Goal: Task Accomplishment & Management: Complete application form

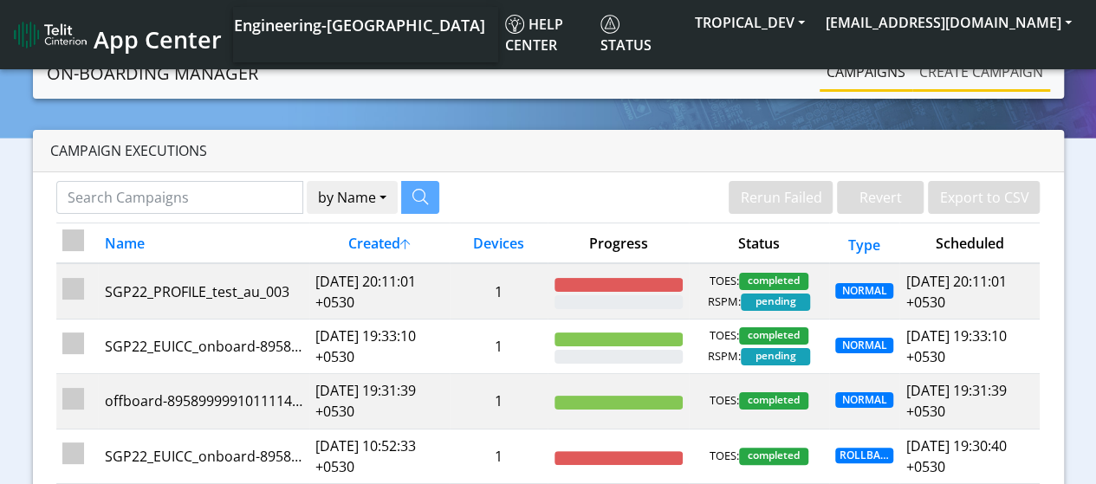
click at [1015, 82] on link "Create campaign" at bounding box center [981, 72] width 138 height 35
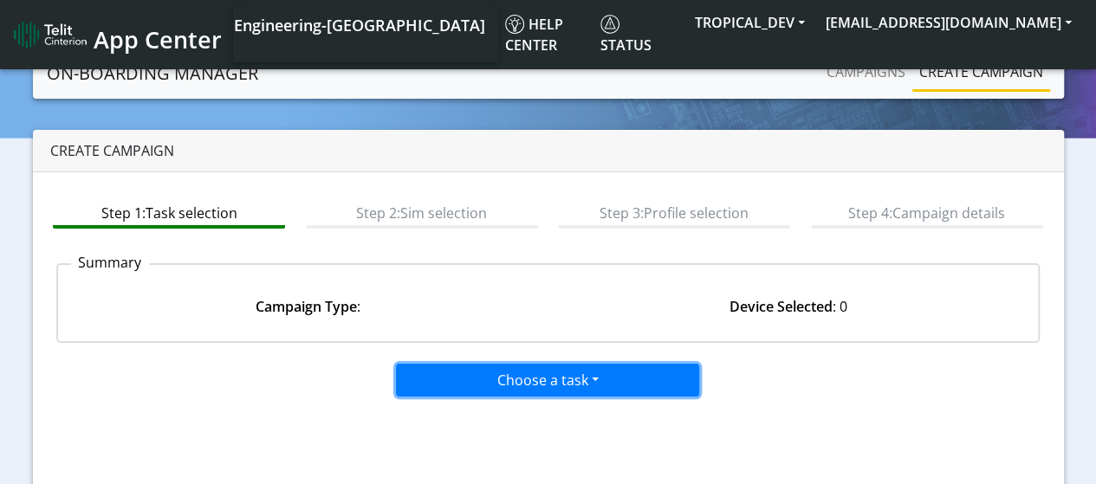
click at [531, 379] on button "Choose a task" at bounding box center [547, 380] width 303 height 33
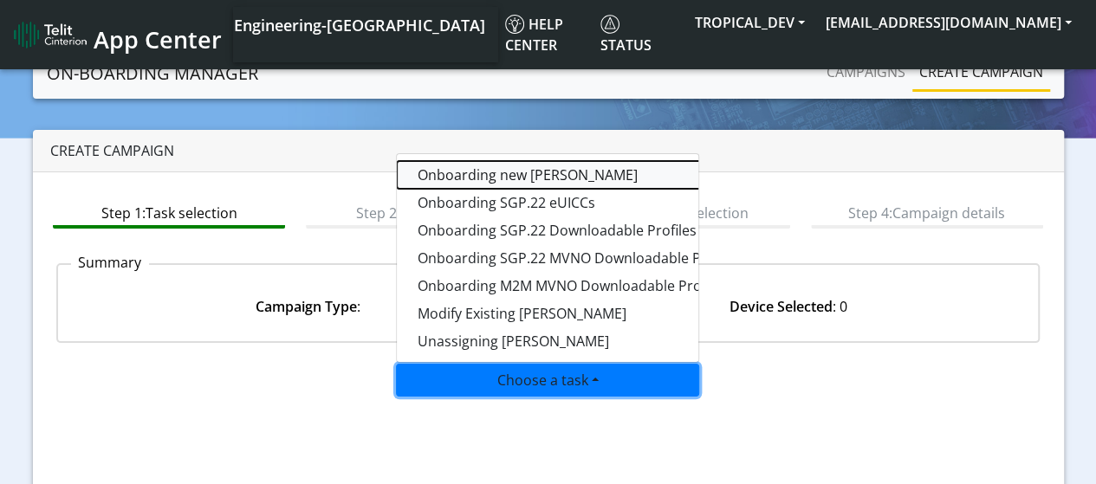
click at [508, 173] on tasktoes-dropdown "Onboarding new [PERSON_NAME]" at bounding box center [613, 175] width 433 height 28
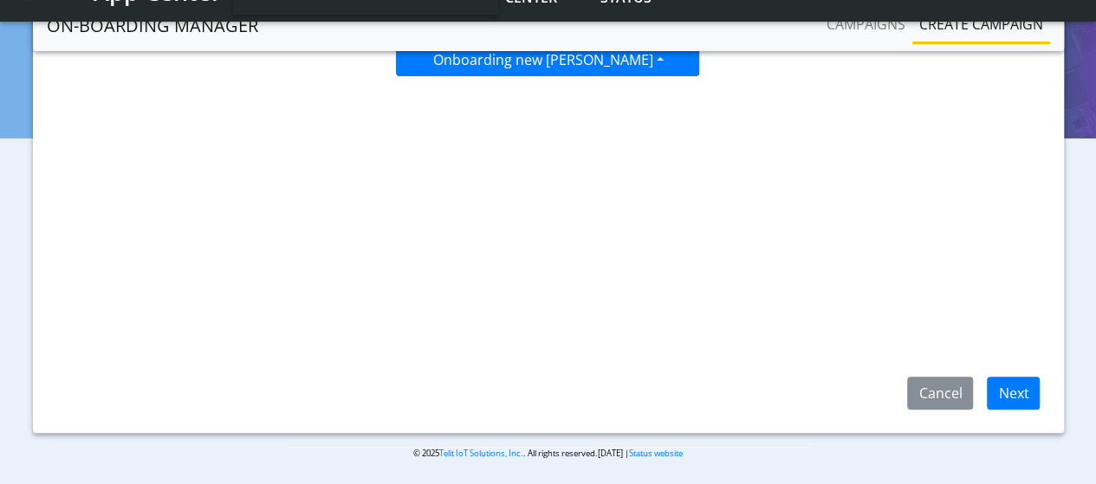
scroll to position [275, 0]
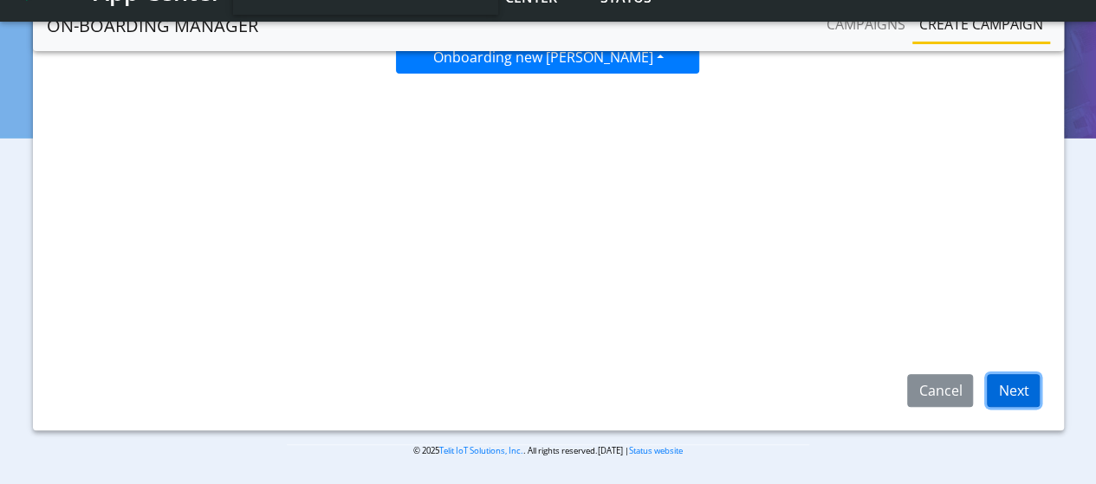
click at [1021, 388] on button "Next" at bounding box center [1013, 390] width 53 height 33
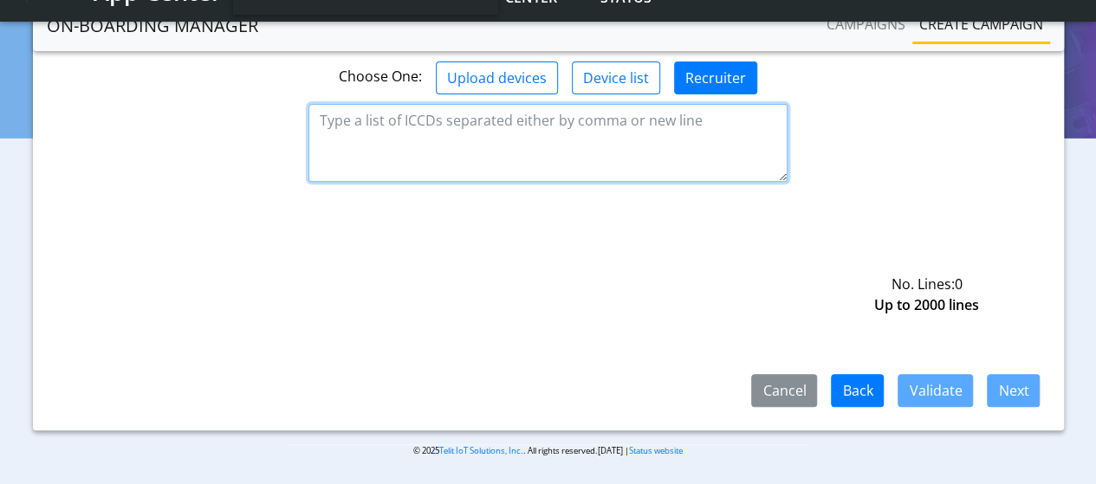
click at [410, 120] on textarea at bounding box center [547, 143] width 479 height 78
paste textarea "8901240204219490173 8901240204219490181 8901240204219490199"
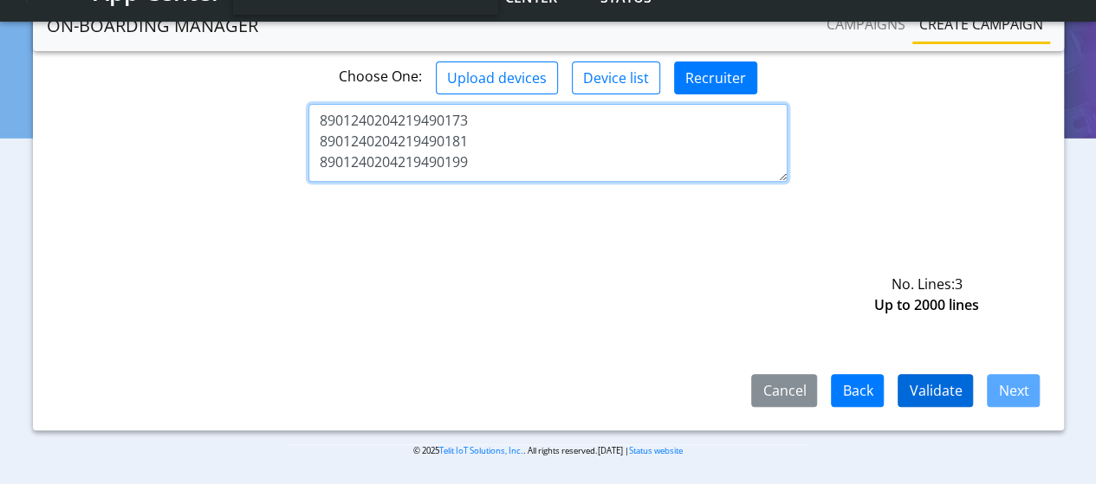
type textarea "8901240204219490173 8901240204219490181 8901240204219490199"
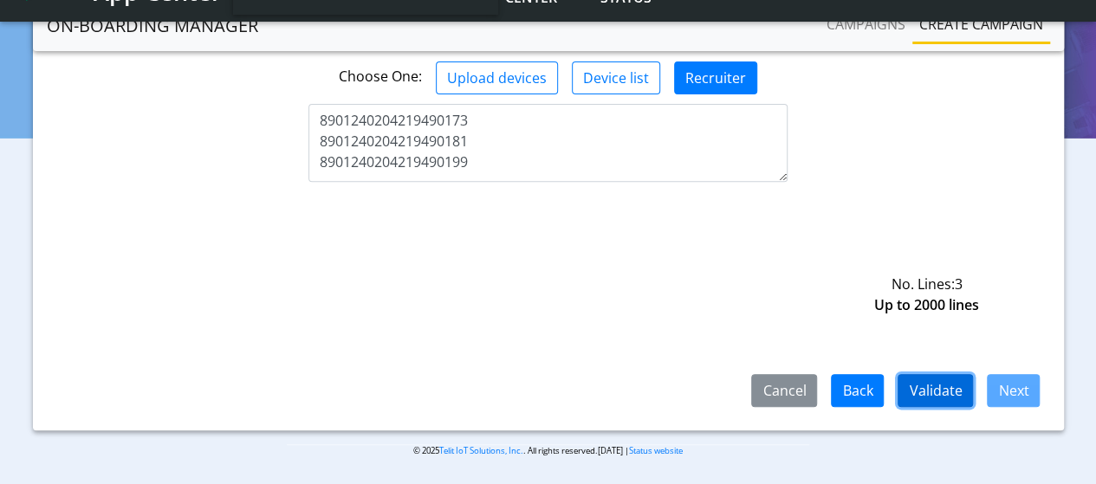
click at [936, 396] on button "Validate" at bounding box center [934, 390] width 75 height 33
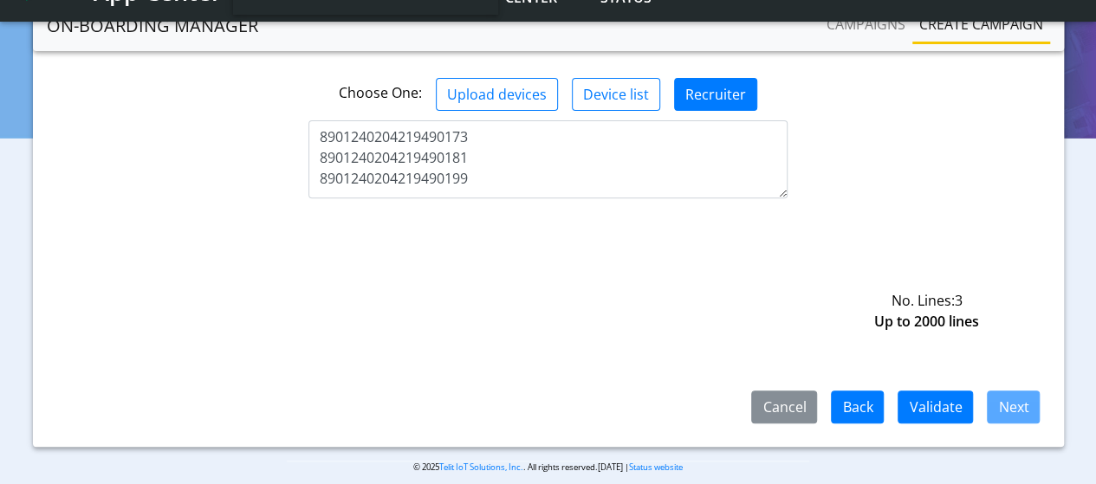
scroll to position [260, 0]
click at [936, 409] on button "Validate" at bounding box center [934, 406] width 75 height 33
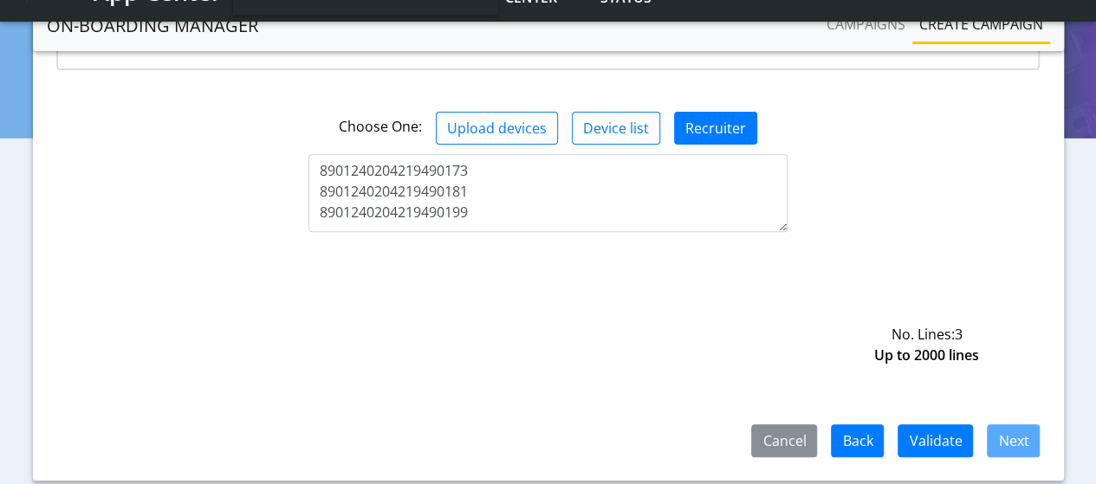
scroll to position [275, 0]
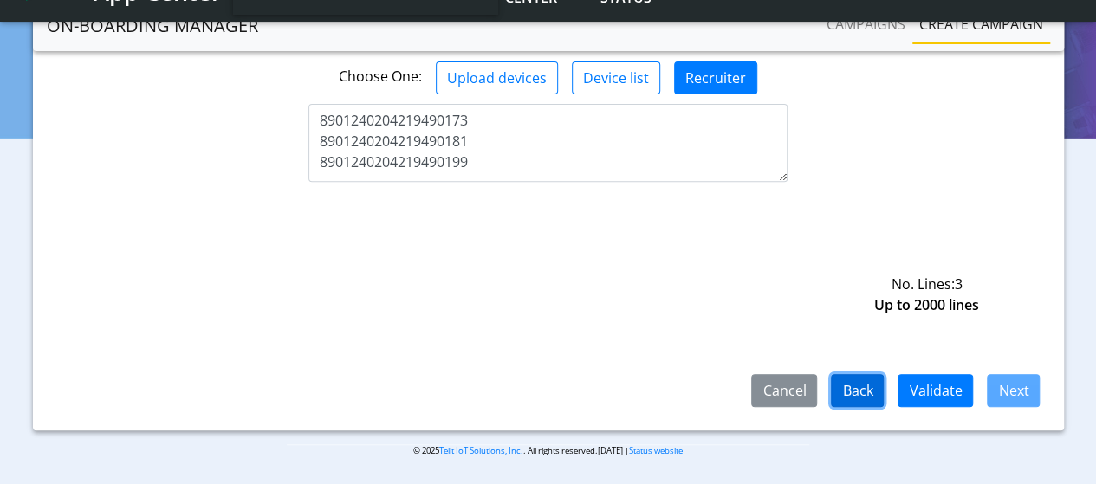
click at [844, 392] on button "Back" at bounding box center [857, 390] width 53 height 33
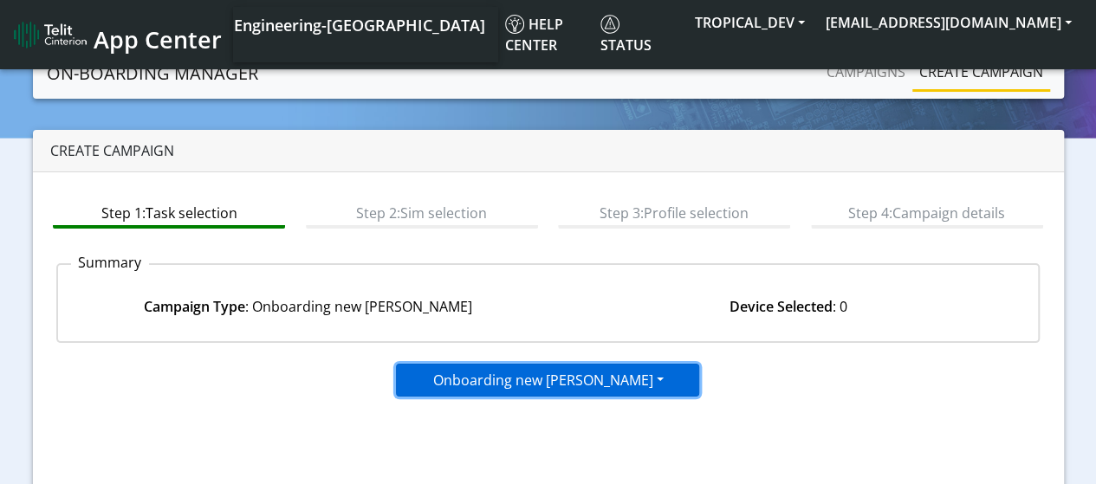
click at [563, 385] on button "Onboarding new [PERSON_NAME]" at bounding box center [547, 380] width 303 height 33
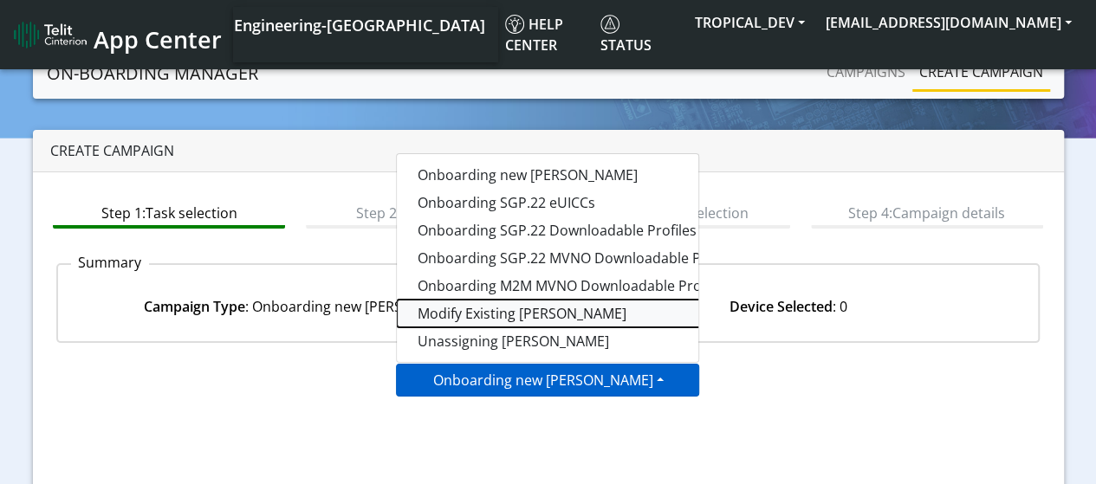
click at [461, 315] on taskiotp-dropdown "Modify Existing [PERSON_NAME]" at bounding box center [613, 314] width 433 height 28
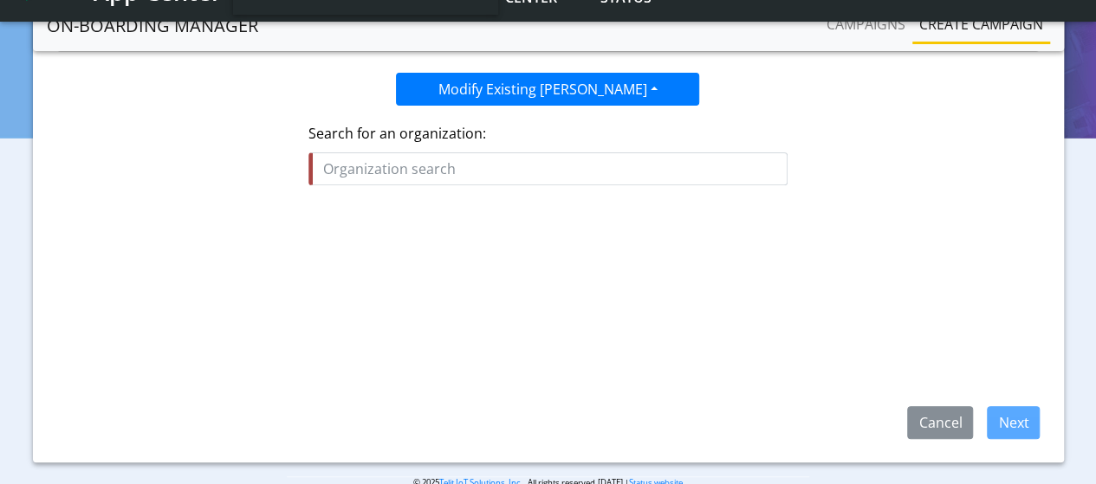
scroll to position [260, 0]
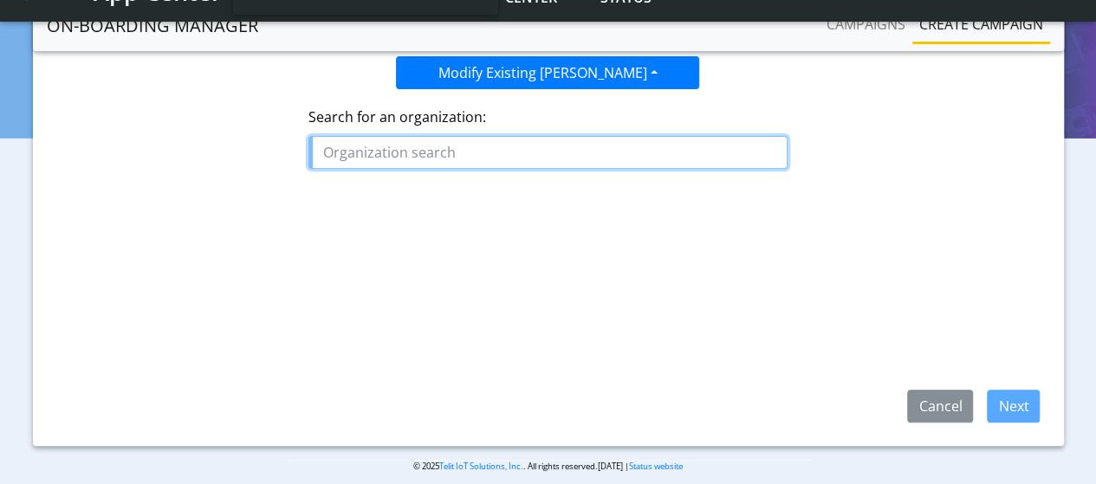
click at [397, 152] on input "text" at bounding box center [547, 152] width 479 height 33
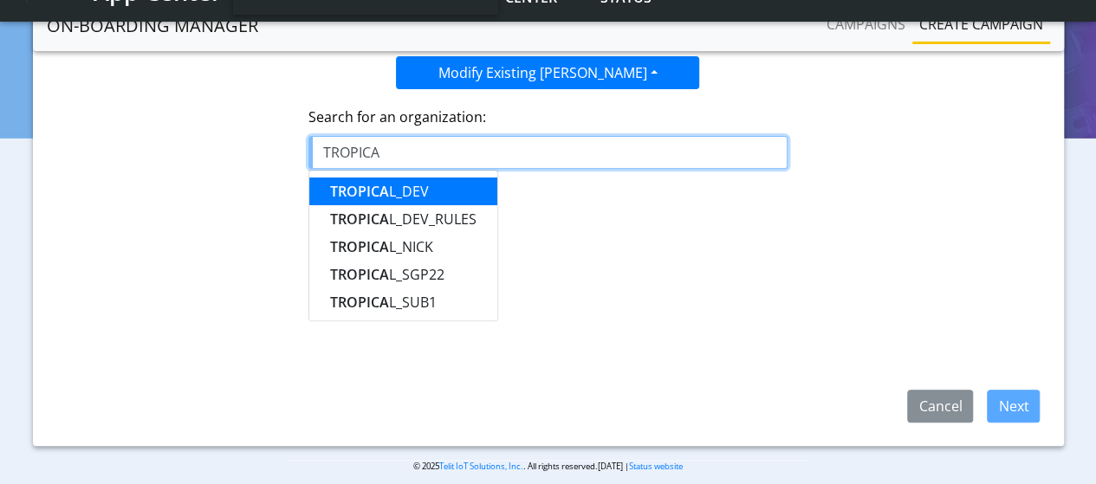
click at [403, 191] on ngb-highlight "TROPICA L_DEV" at bounding box center [379, 191] width 99 height 19
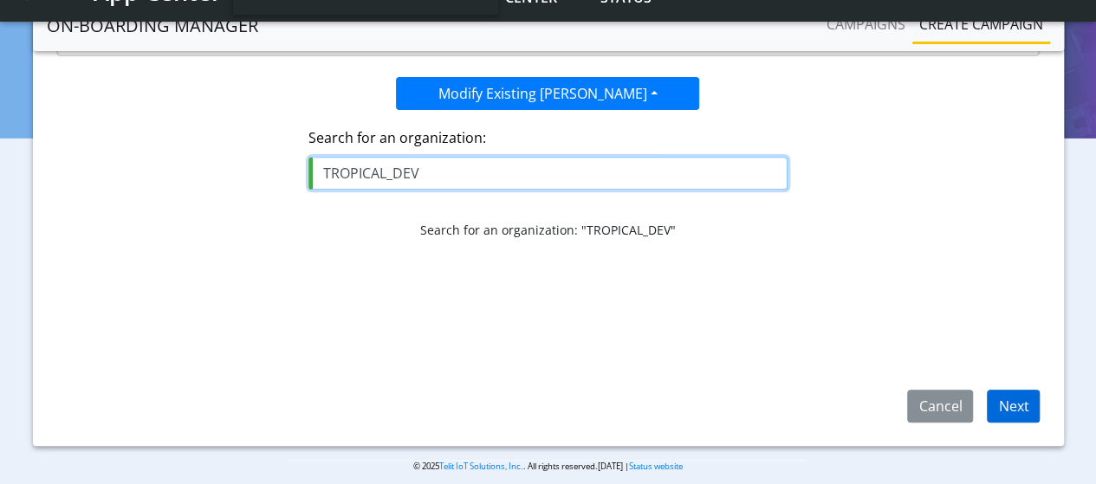
type input "TROPICAL_DEV"
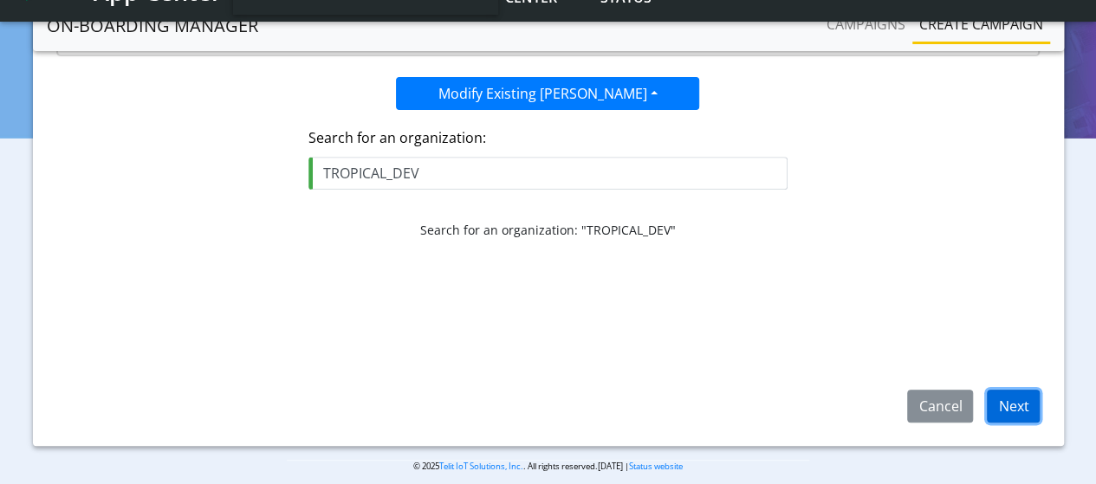
click at [1028, 410] on button "Next" at bounding box center [1013, 406] width 53 height 33
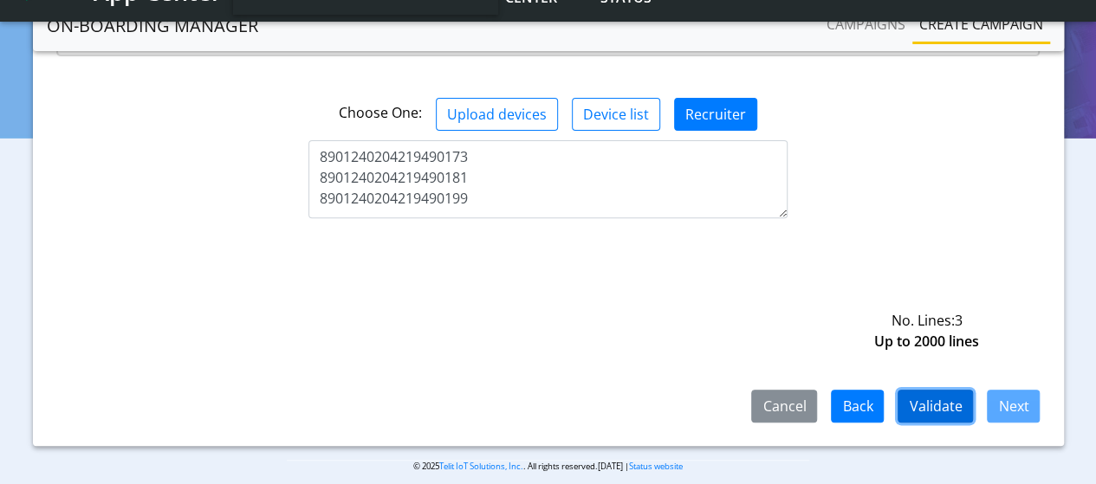
click at [942, 411] on button "Validate" at bounding box center [934, 406] width 75 height 33
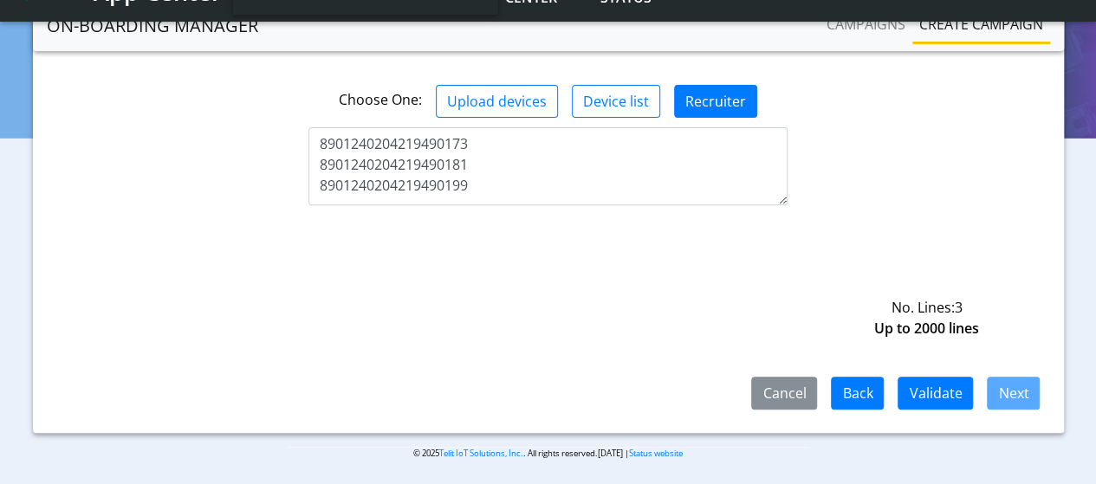
scroll to position [275, 0]
